Goal: Information Seeking & Learning: Check status

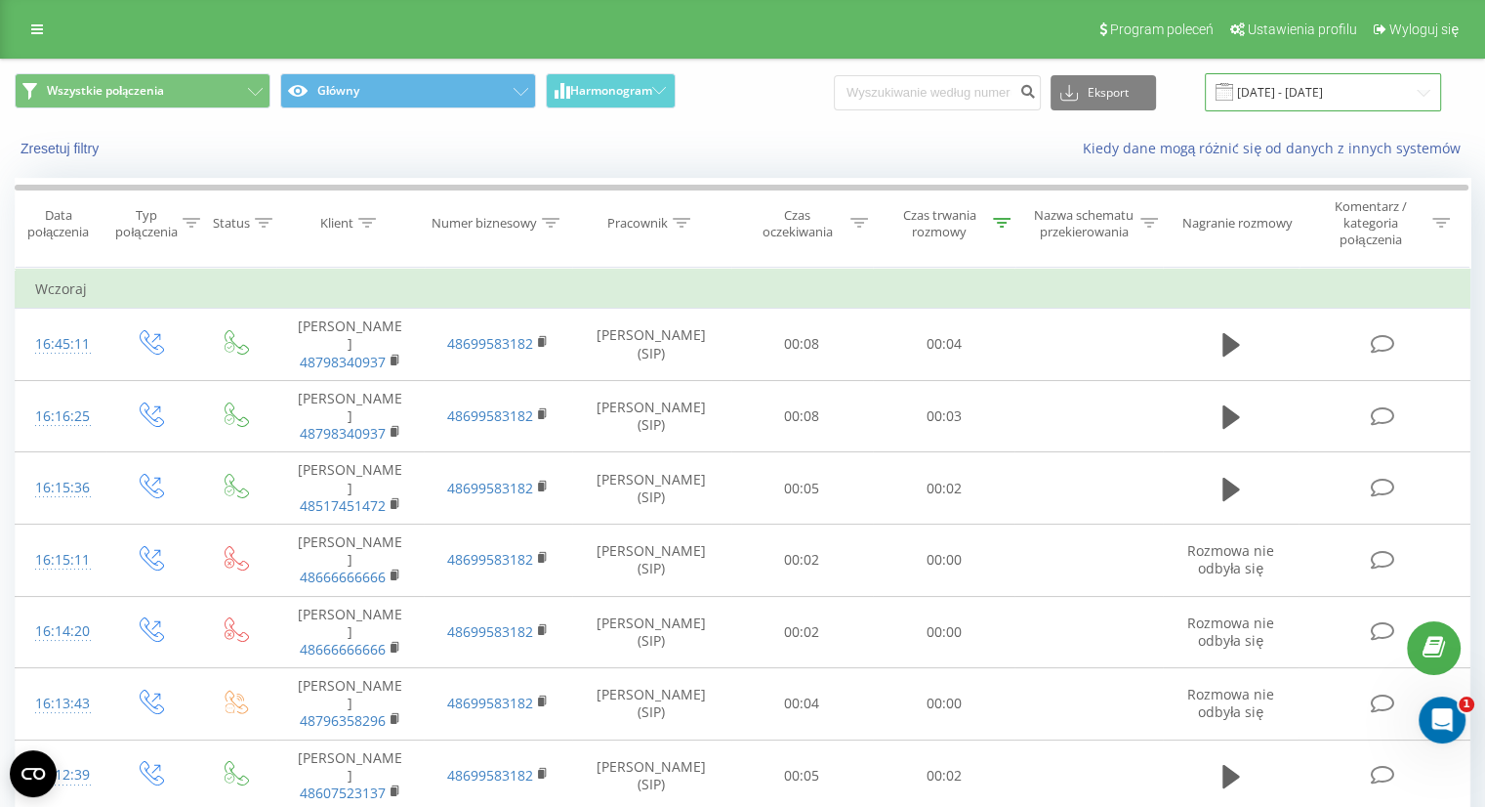
click at [1271, 95] on input "[DATE] - [DATE]" at bounding box center [1323, 92] width 236 height 38
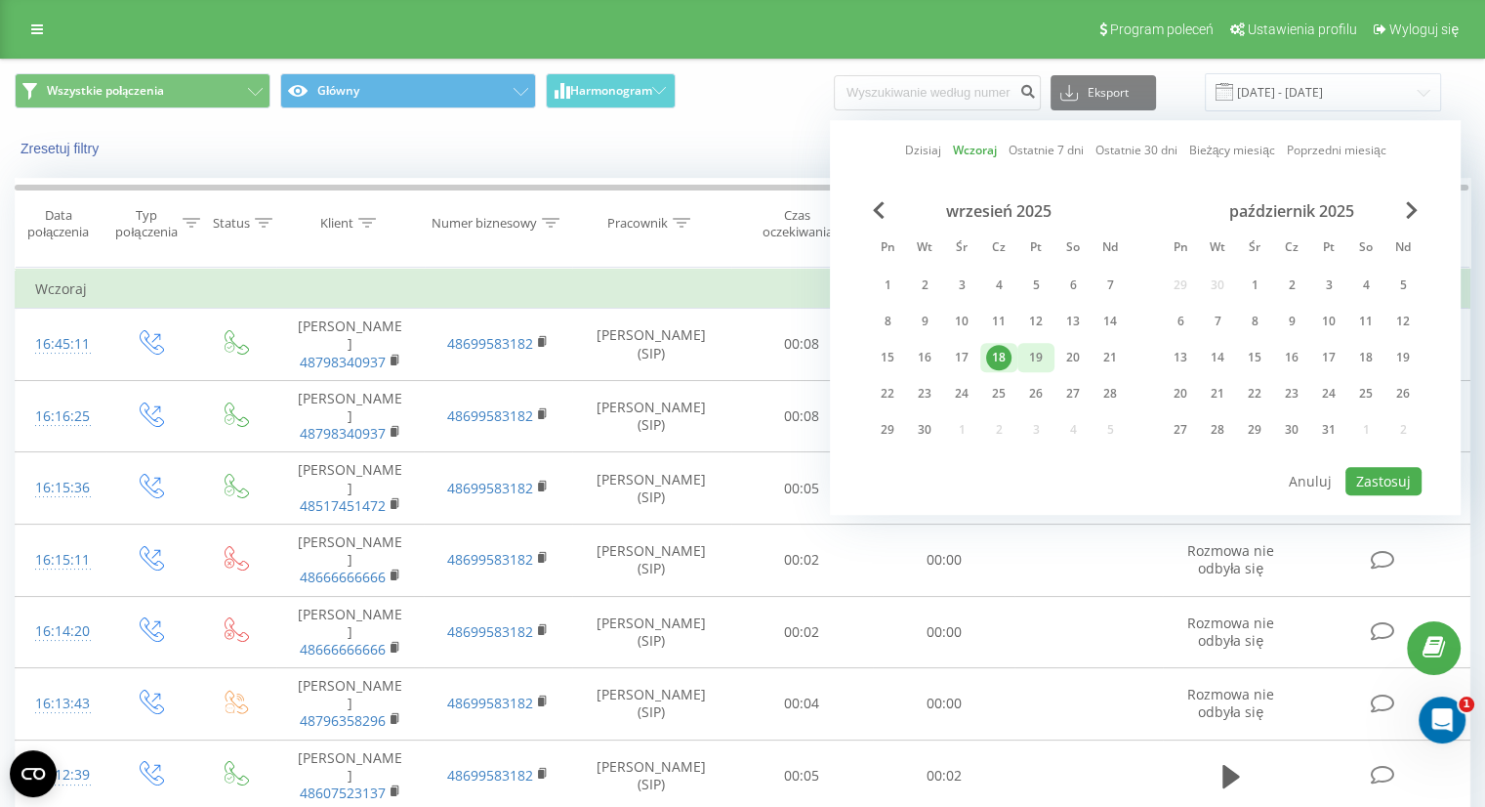
click at [1023, 357] on div "19" at bounding box center [1035, 357] width 25 height 25
click at [1393, 467] on button "Zastosuj" at bounding box center [1384, 481] width 76 height 28
type input "[DATE] - [DATE]"
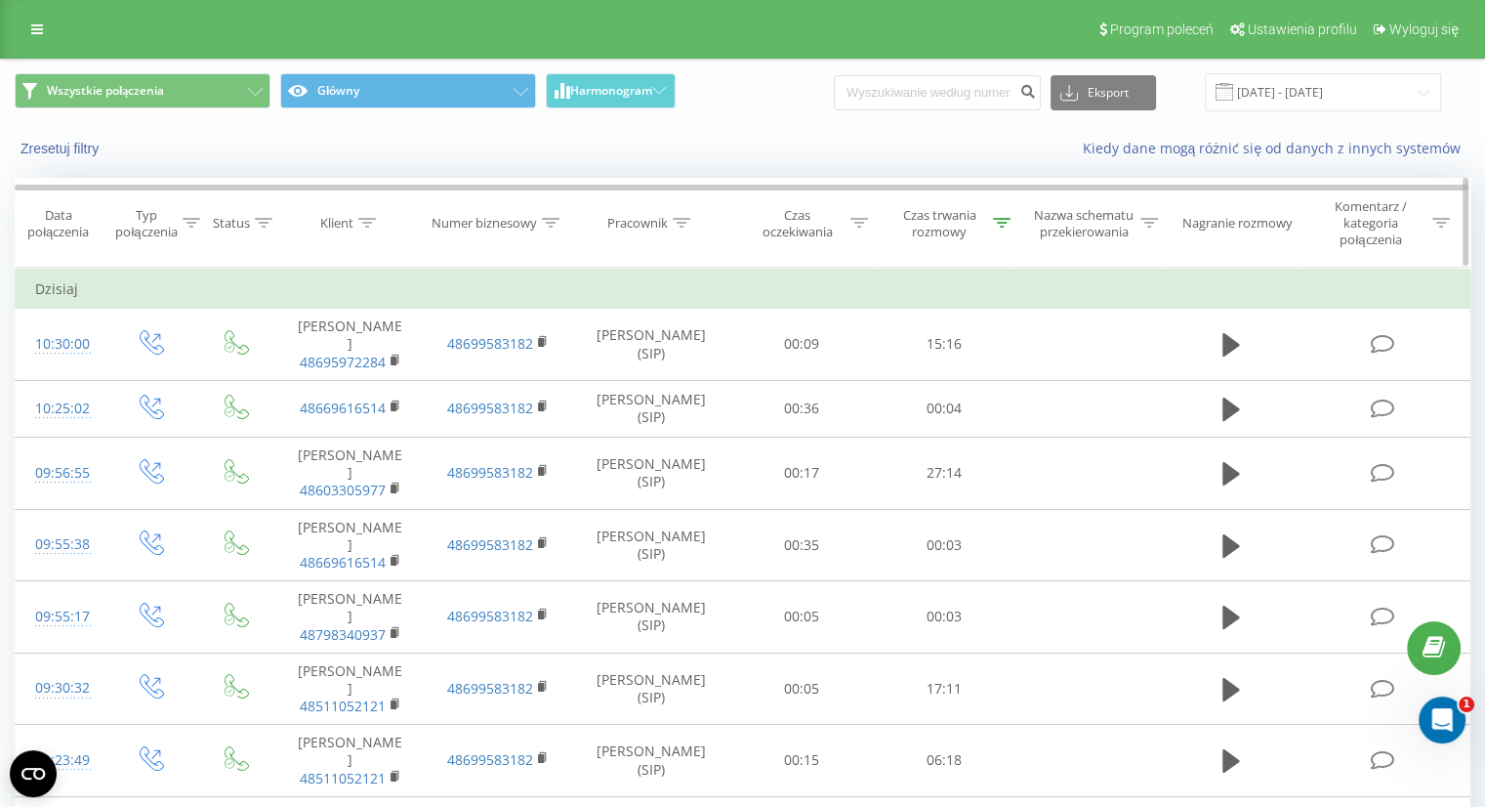
click at [1012, 231] on div "Czas trwania rozmowy" at bounding box center [944, 223] width 143 height 33
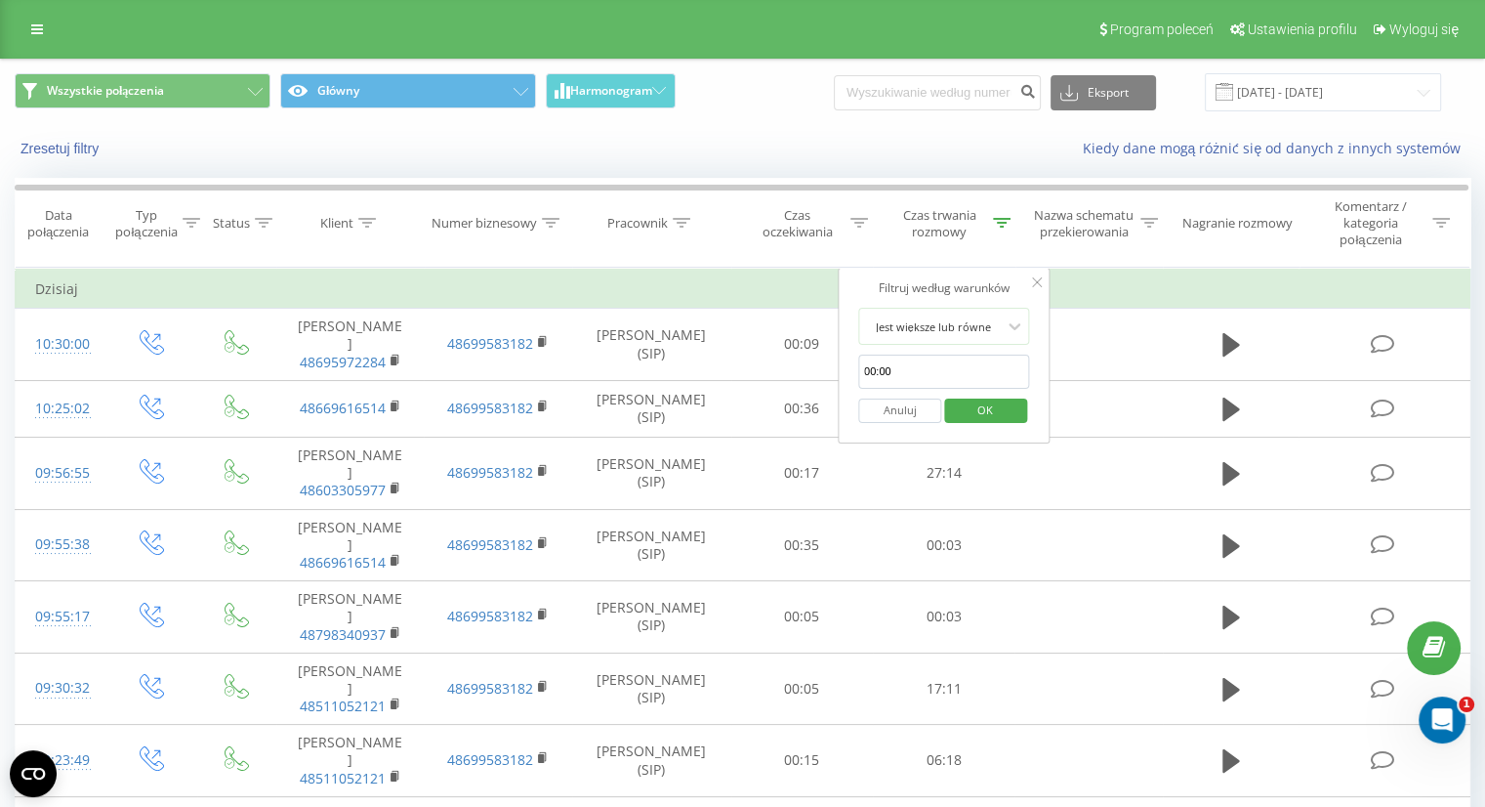
click at [973, 368] on input "00:00" at bounding box center [944, 371] width 172 height 34
click button "OK" at bounding box center [985, 410] width 83 height 24
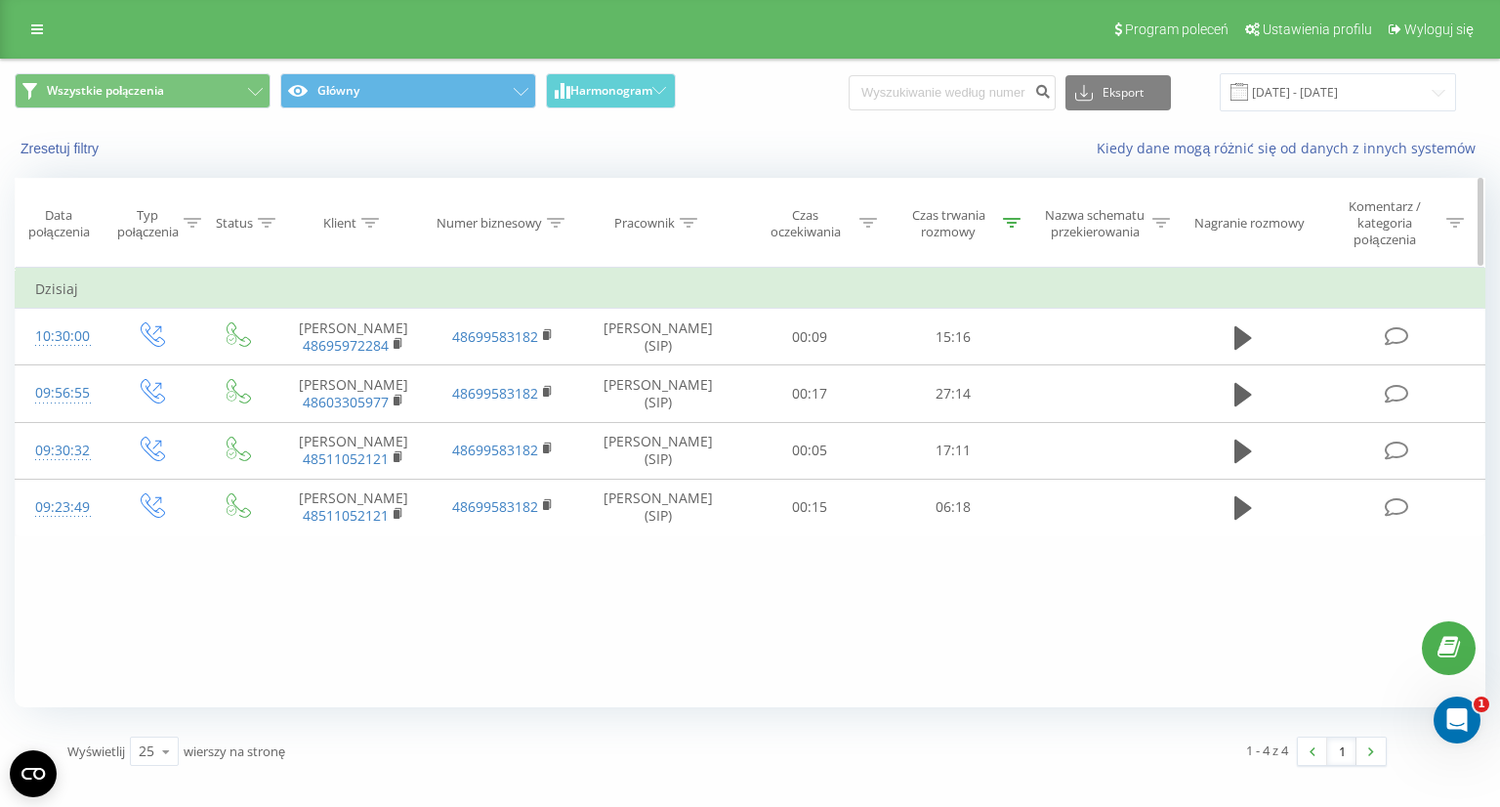
click at [949, 220] on div "Czas trwania rozmowy" at bounding box center [948, 223] width 99 height 33
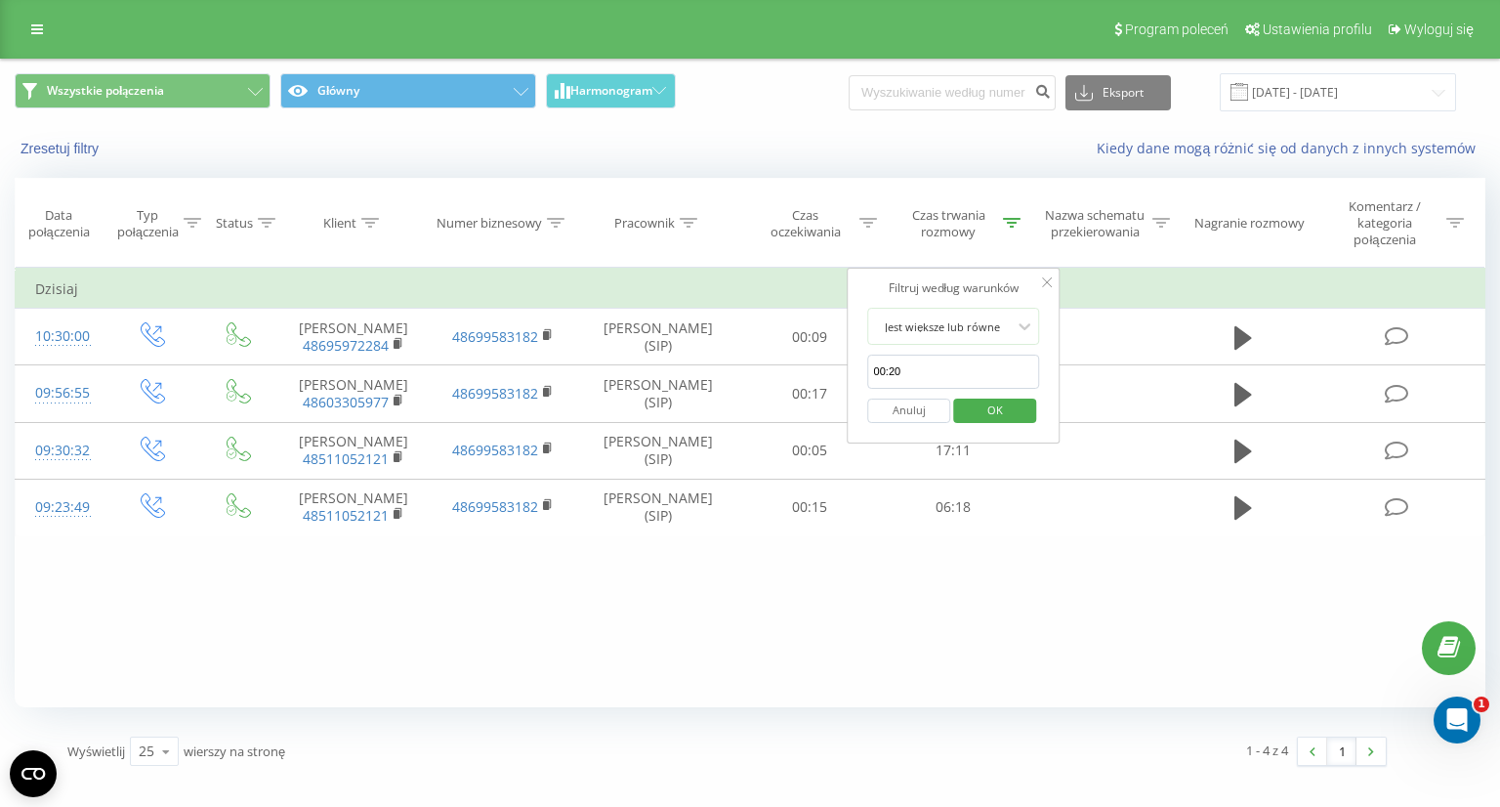
drag, startPoint x: 936, startPoint y: 376, endPoint x: 937, endPoint y: 386, distance: 9.8
click at [937, 376] on input "00:20" at bounding box center [954, 371] width 172 height 34
type input "00:00"
click button "OK" at bounding box center [994, 410] width 83 height 24
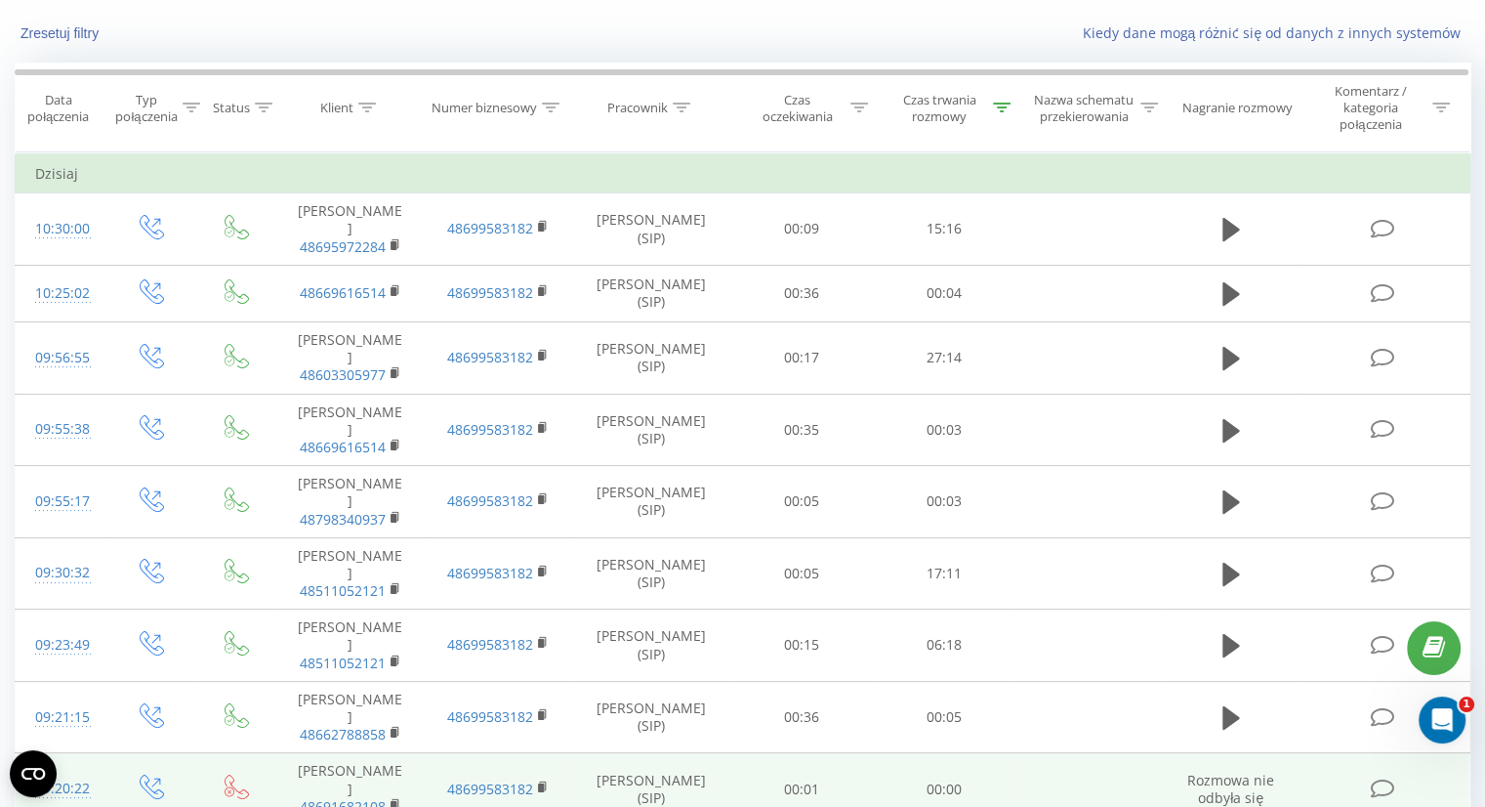
scroll to position [14, 0]
